Goal: Task Accomplishment & Management: Manage account settings

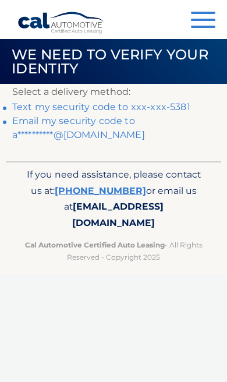
click at [175, 104] on link "Text my security code to xxx-xxx-5381" at bounding box center [101, 106] width 178 height 11
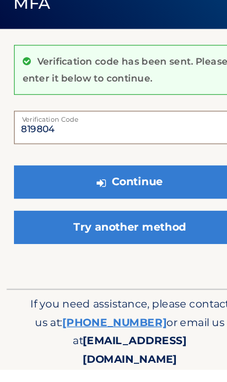
type input "819804"
click at [166, 203] on button "Continue" at bounding box center [113, 217] width 203 height 29
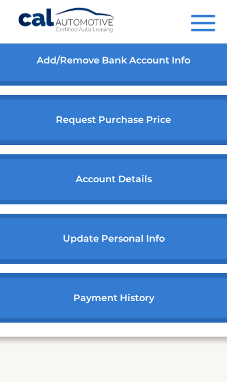
scroll to position [530, 0]
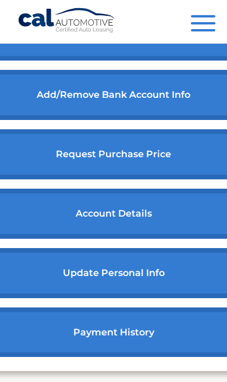
click at [173, 345] on link "payment history" at bounding box center [113, 332] width 258 height 50
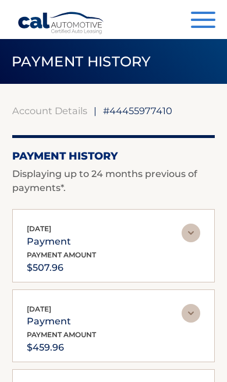
click at [205, 20] on span "button" at bounding box center [203, 20] width 24 height 2
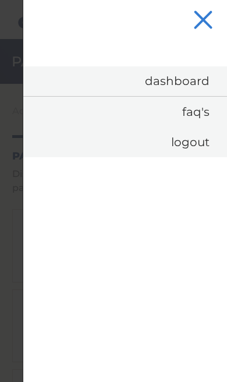
click at [200, 82] on link "Dashboard" at bounding box center [125, 81] width 204 height 30
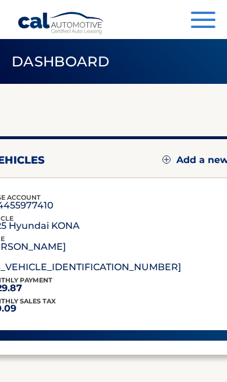
click at [190, 86] on div "my vehicles Add a new lease lease account #44455977410 vehicle 2025 Hyundai KON…" at bounding box center [113, 237] width 287 height 306
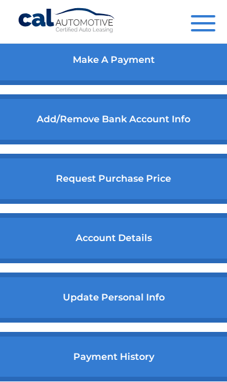
scroll to position [506, 0]
click at [169, 243] on link "account details" at bounding box center [113, 238] width 258 height 50
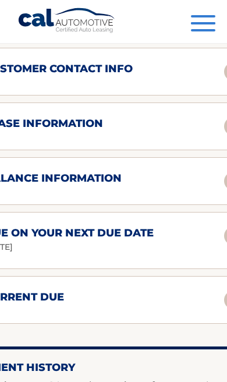
scroll to position [917, 0]
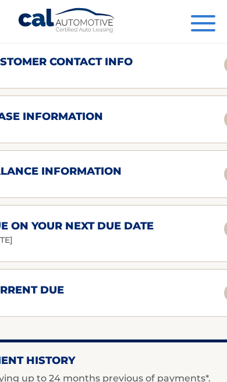
click at [154, 233] on h2 "due on your next due date" at bounding box center [68, 225] width 169 height 13
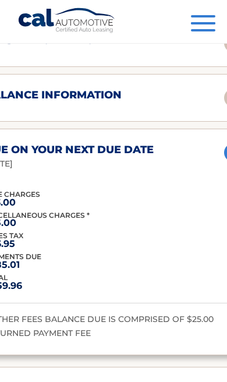
scroll to position [993, 0]
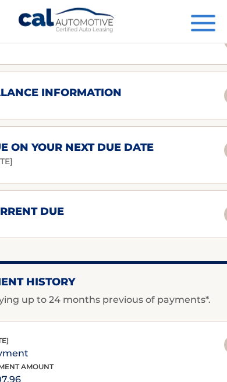
scroll to position [1005, 0]
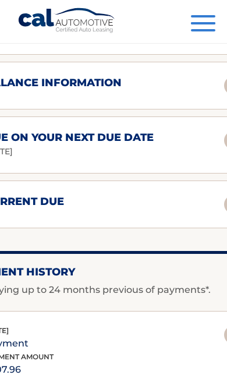
click at [180, 218] on div "current due Late Charges $23.00 Miscelleneous Charges* $25.00 Sales Tax $-3.14 …" at bounding box center [113, 204] width 287 height 48
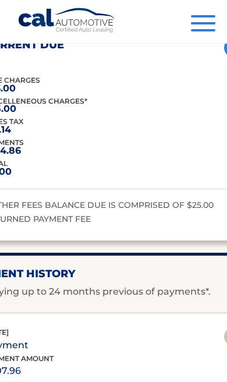
scroll to position [1162, 0]
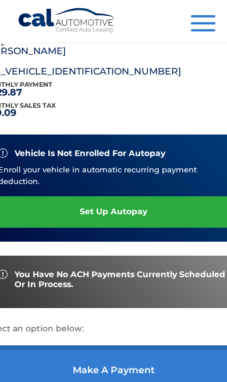
scroll to position [179, 0]
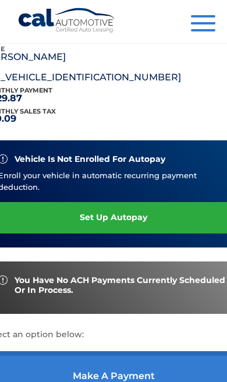
click at [205, 8] on div "Menu Dashboard FAQ's Logout" at bounding box center [113, 21] width 192 height 43
click at [196, 21] on button "Menu" at bounding box center [203, 24] width 24 height 19
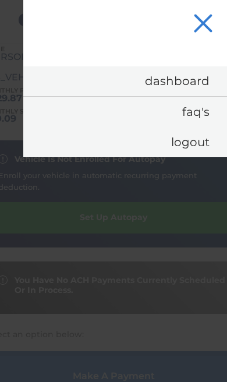
click at [192, 145] on link "Logout" at bounding box center [125, 142] width 204 height 30
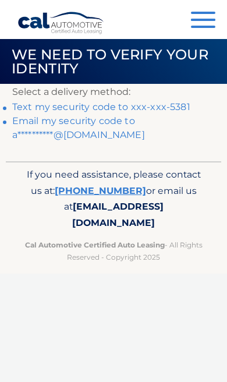
click at [205, 18] on button "Menu" at bounding box center [203, 21] width 24 height 19
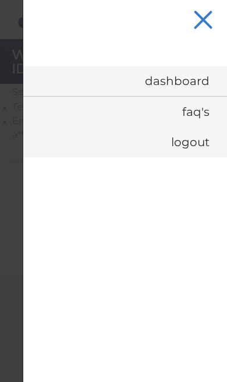
click at [205, 140] on link "Logout" at bounding box center [125, 142] width 204 height 30
